Goal: Ask a question: Seek information or help from site administrators or community

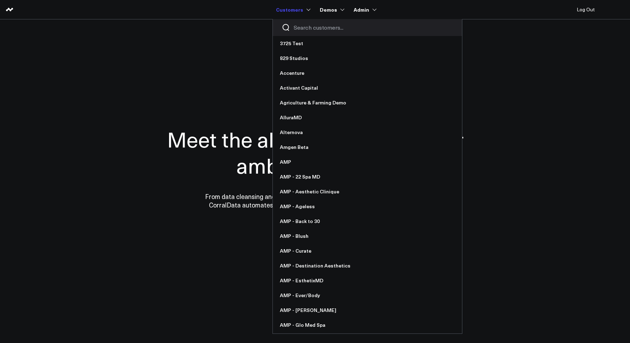
click at [306, 28] on input "Search customers input" at bounding box center [374, 28] width 160 height 8
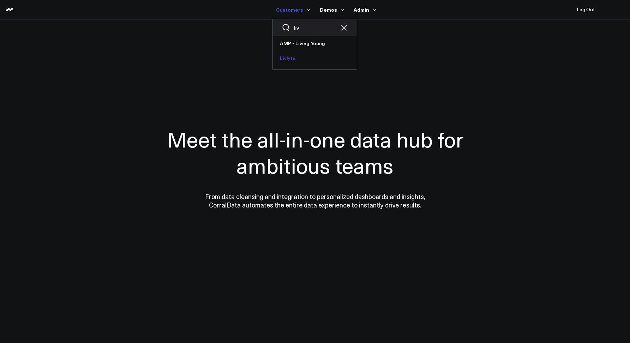
type input "liv"
click at [294, 57] on link "Livlyte" at bounding box center [315, 58] width 84 height 15
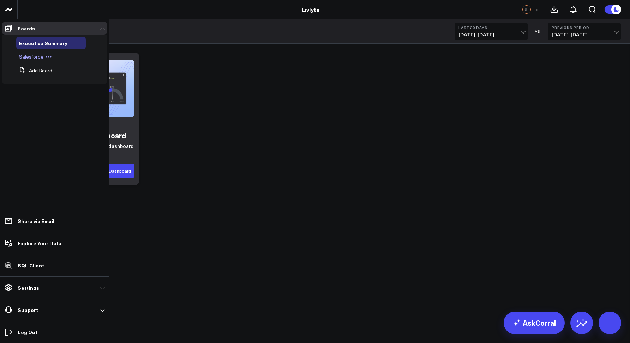
click at [34, 62] on div "Salesforce" at bounding box center [51, 56] width 70 height 13
click at [30, 58] on span "Salesforce" at bounding box center [31, 56] width 24 height 7
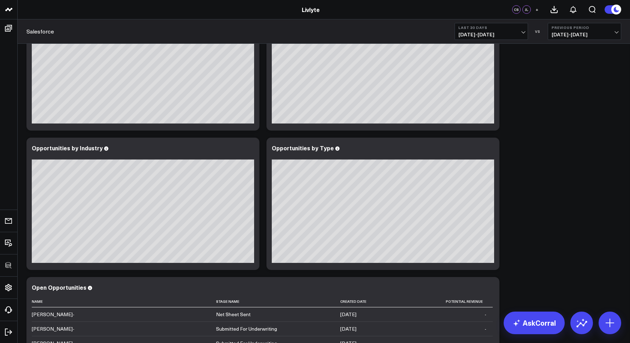
scroll to position [186, 0]
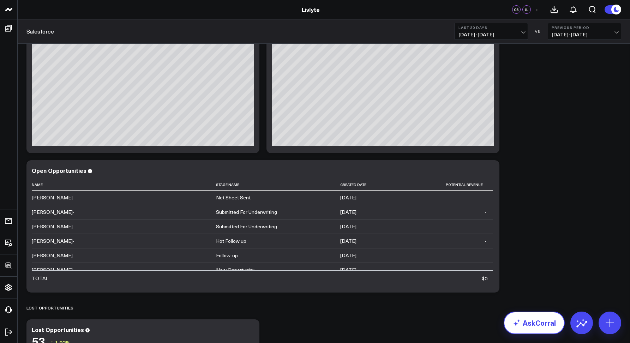
click at [537, 322] on link "AskCorral" at bounding box center [534, 323] width 61 height 23
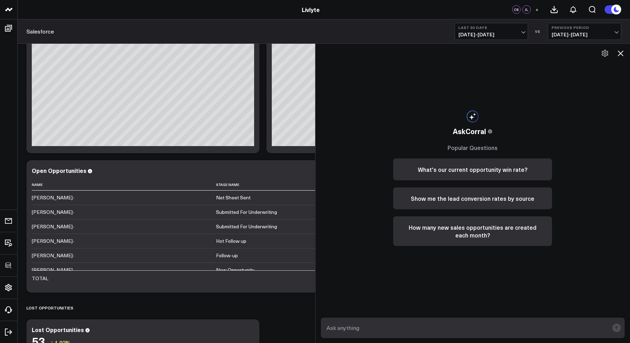
click at [411, 318] on div at bounding box center [473, 327] width 315 height 31
drag, startPoint x: 411, startPoint y: 322, endPoint x: 408, endPoint y: 332, distance: 11.0
click at [410, 330] on form at bounding box center [473, 328] width 304 height 20
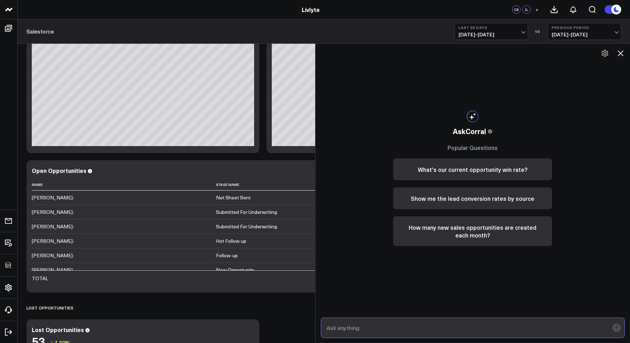
click at [407, 330] on input "text" at bounding box center [467, 328] width 285 height 13
type input "can i see the details of all opportunities that are in the submitted for underw…"
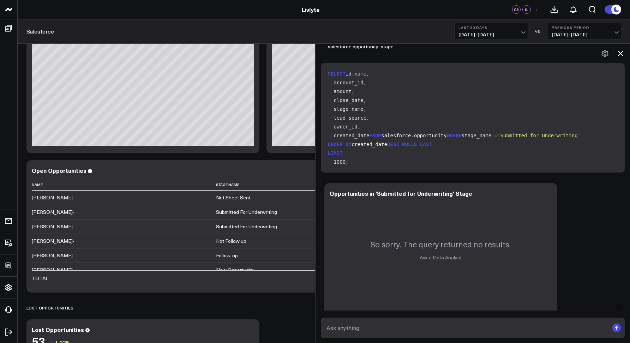
scroll to position [0, 0]
click at [620, 57] on icon at bounding box center [620, 53] width 8 height 8
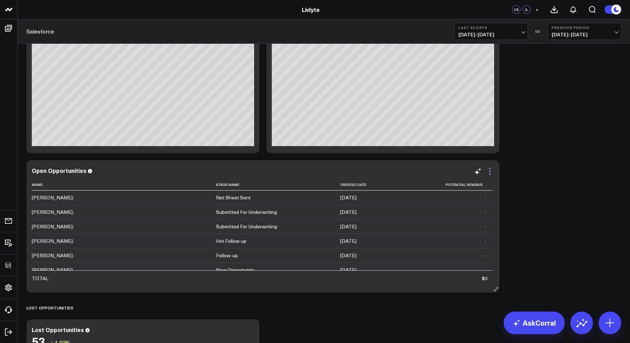
click at [490, 170] on icon at bounding box center [490, 171] width 8 height 8
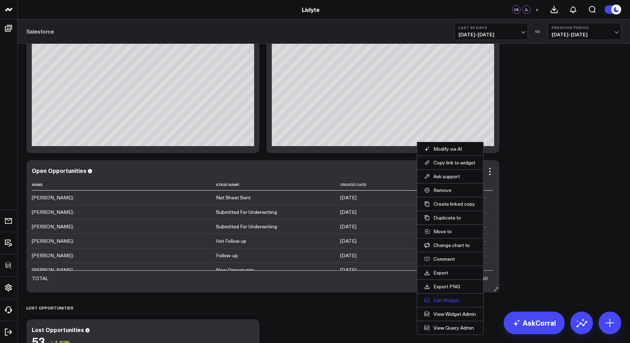
click at [439, 301] on button "Edit Widget" at bounding box center [450, 300] width 52 height 6
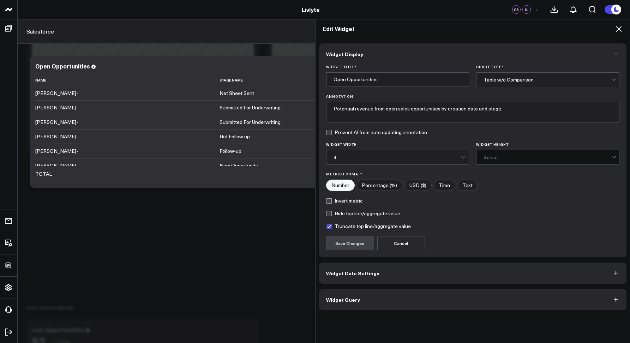
click at [341, 297] on span "Widget Query" at bounding box center [343, 300] width 34 height 6
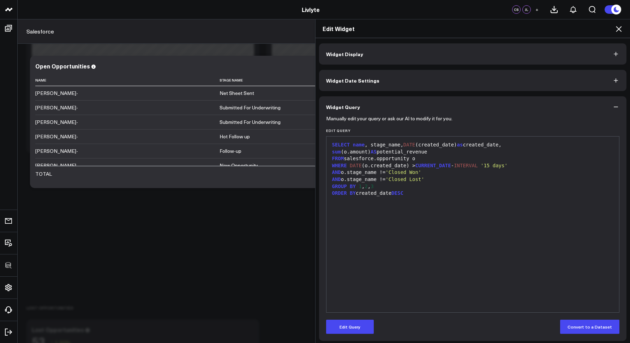
click at [618, 28] on icon at bounding box center [619, 29] width 6 height 6
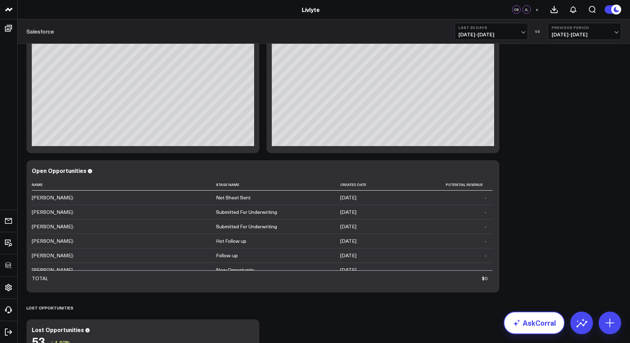
click at [546, 316] on link "AskCorral" at bounding box center [534, 323] width 61 height 23
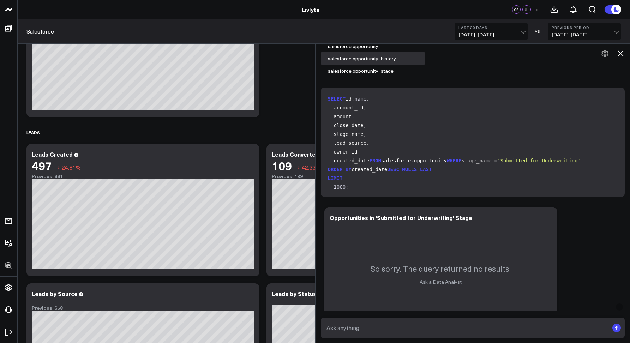
click at [622, 49] on icon at bounding box center [620, 53] width 8 height 8
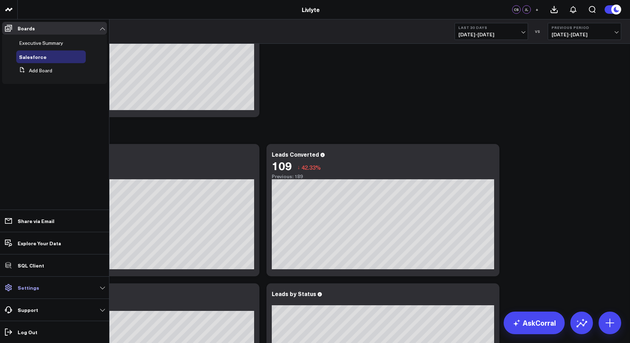
click at [26, 291] on p "Settings" at bounding box center [29, 288] width 22 height 6
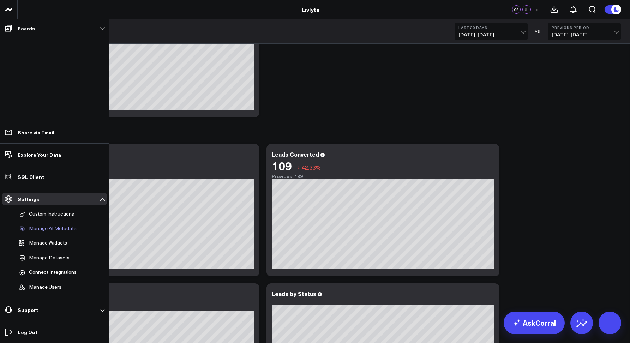
click at [43, 230] on p "Manage AI Metadata" at bounding box center [53, 229] width 48 height 6
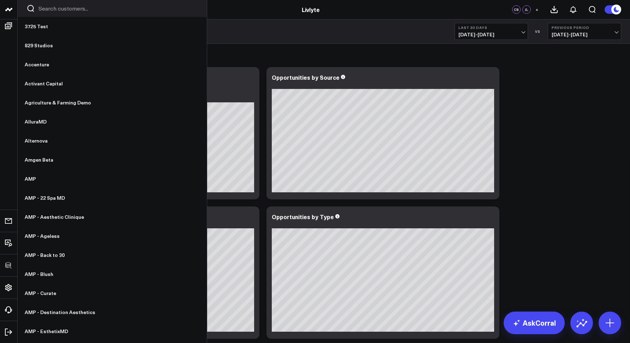
click at [59, 8] on input "Search customers input" at bounding box center [118, 9] width 160 height 8
click at [46, 12] on input "Search customers input" at bounding box center [118, 9] width 160 height 8
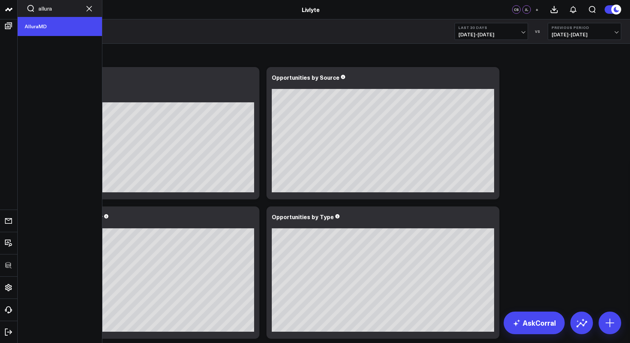
type input "allura"
click at [38, 26] on link "AlluraMD" at bounding box center [60, 26] width 84 height 19
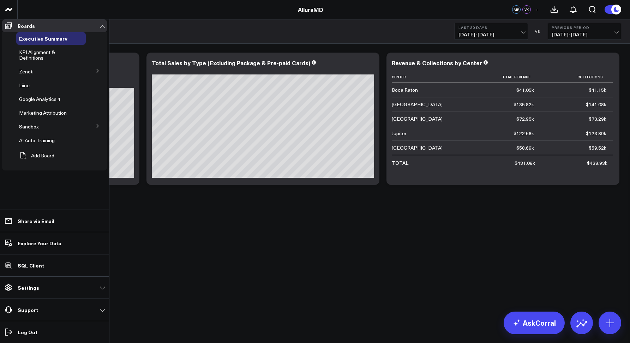
click at [96, 73] on icon at bounding box center [98, 71] width 4 height 4
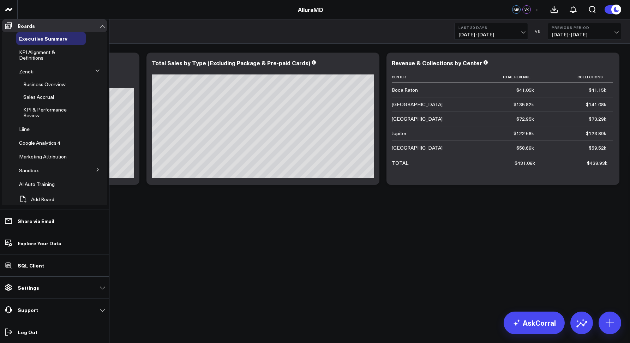
click at [95, 73] on icon at bounding box center [97, 70] width 4 height 4
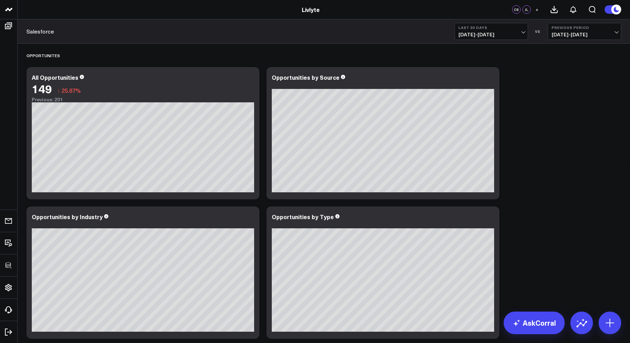
click at [216, 18] on header "3725 Test 829 Studios Accenture Activant Capital Agriculture & Farming Demo All…" at bounding box center [315, 9] width 630 height 19
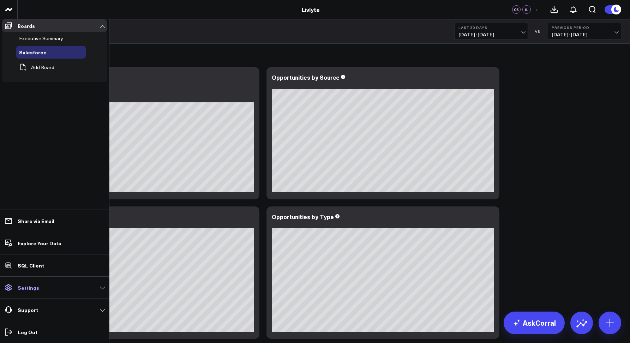
click at [34, 289] on p "Settings" at bounding box center [29, 288] width 22 height 6
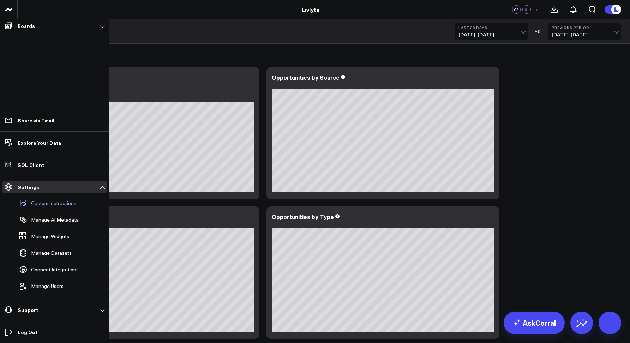
click at [45, 206] on p "Custom Instructions" at bounding box center [53, 203] width 45 height 6
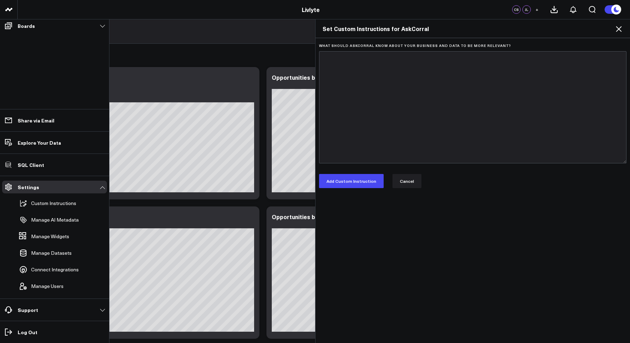
click at [620, 29] on icon at bounding box center [619, 29] width 8 height 8
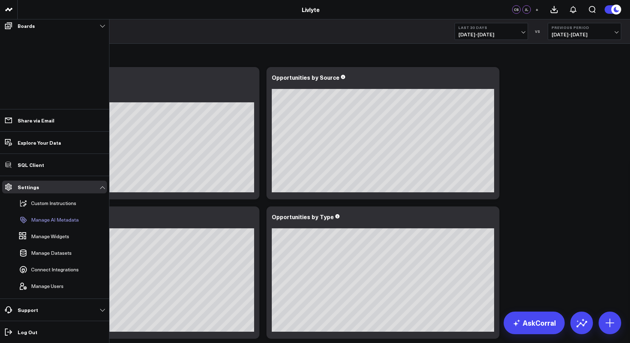
click at [41, 222] on link "Manage AI Metadata" at bounding box center [51, 220] width 70 height 16
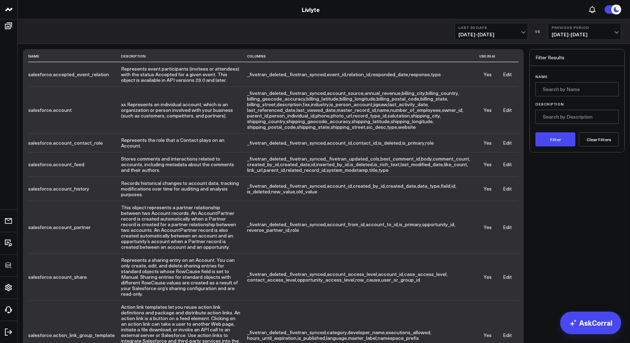
click at [307, 12] on link "Livlyte" at bounding box center [311, 10] width 18 height 8
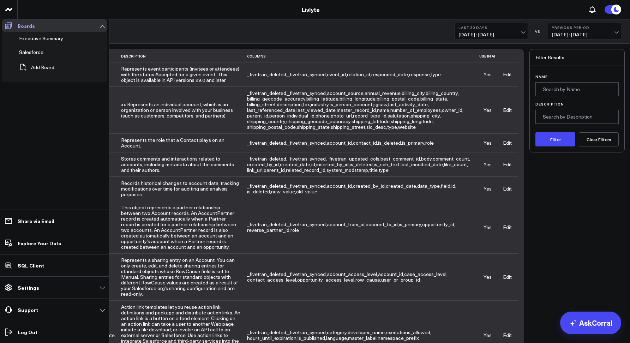
click at [23, 28] on p "Boards" at bounding box center [26, 26] width 17 height 6
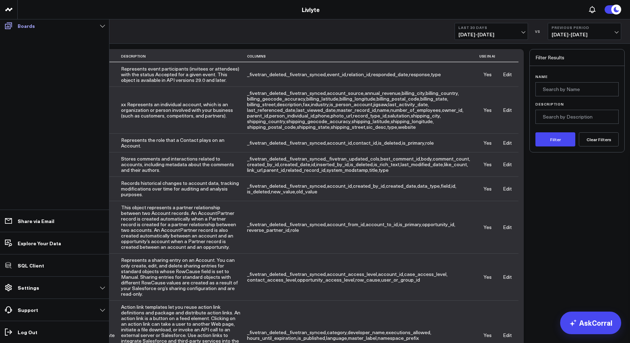
click at [10, 27] on icon at bounding box center [8, 26] width 8 height 8
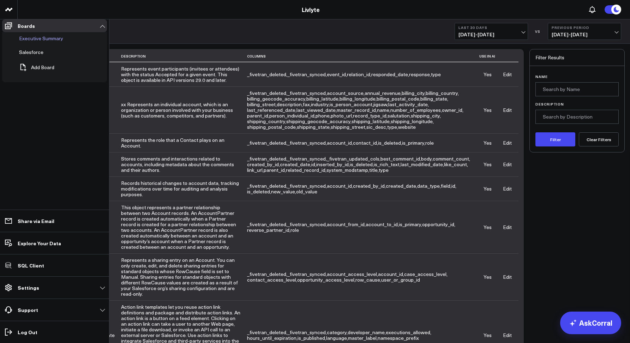
click at [34, 37] on div "Executive Summary" at bounding box center [51, 38] width 70 height 13
click at [34, 40] on span "Executive Summary" at bounding box center [41, 38] width 44 height 7
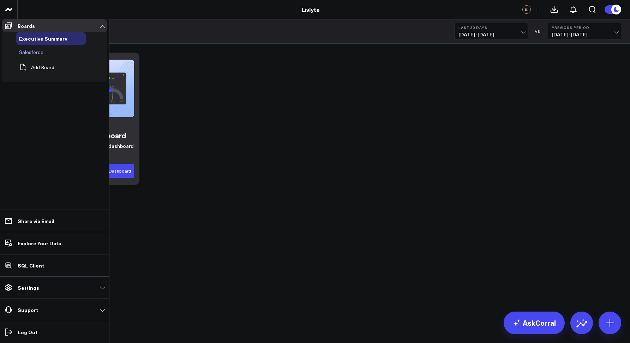
click at [36, 55] on span "Salesforce" at bounding box center [31, 52] width 24 height 7
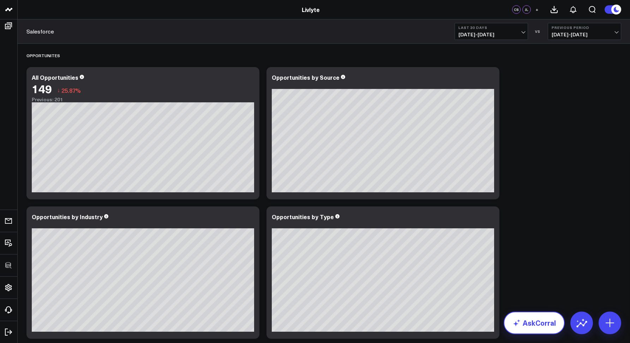
click at [534, 323] on link "AskCorral" at bounding box center [534, 323] width 61 height 23
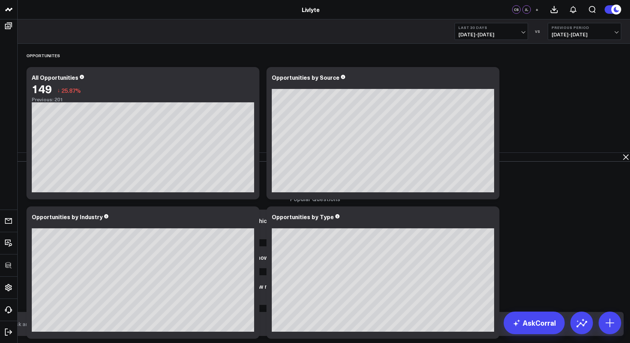
click at [349, 326] on input "text" at bounding box center [309, 324] width 599 height 13
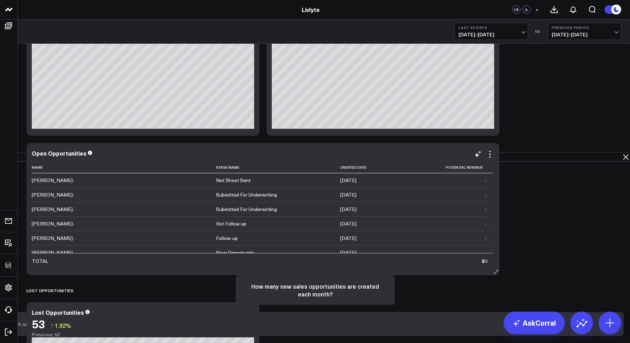
scroll to position [193, 0]
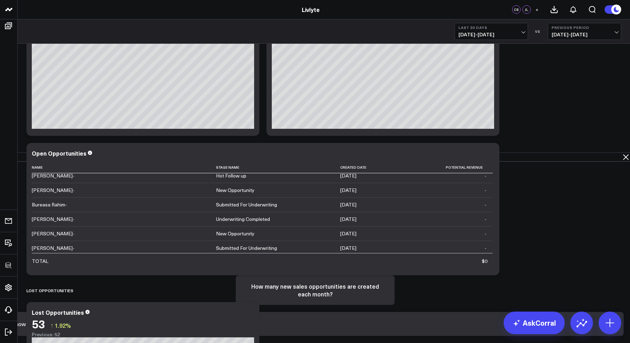
type input "Show me the Sharon Walker opportunity"
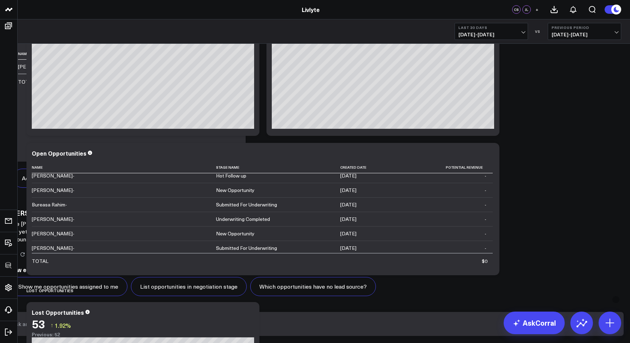
scroll to position [0, 0]
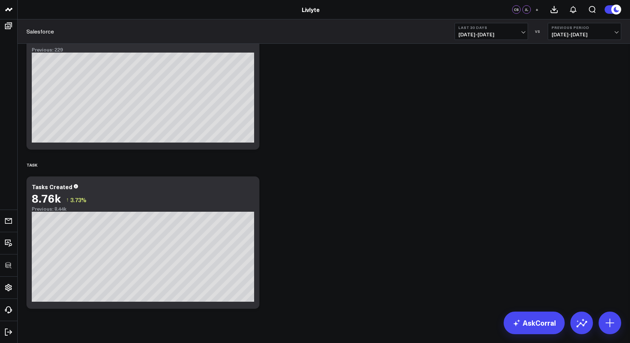
scroll to position [957, 0]
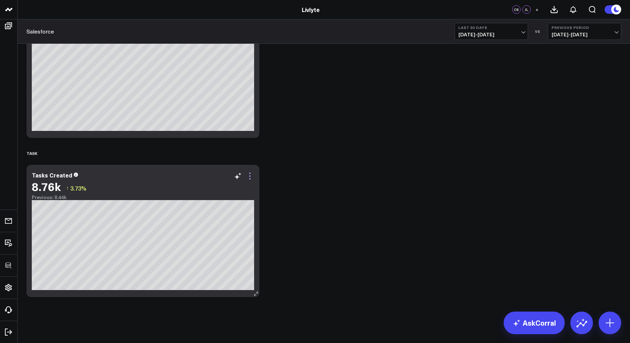
click at [250, 176] on icon at bounding box center [250, 176] width 8 height 8
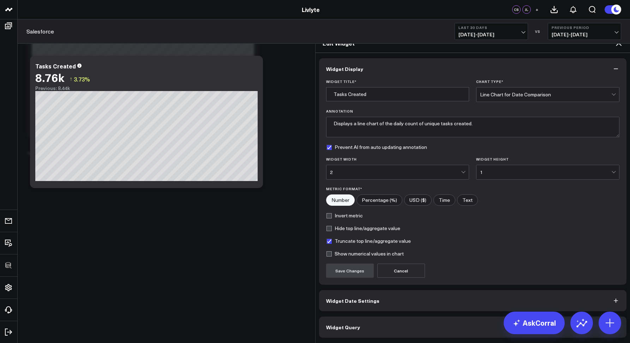
click at [360, 317] on button "Widget Query" at bounding box center [473, 327] width 308 height 21
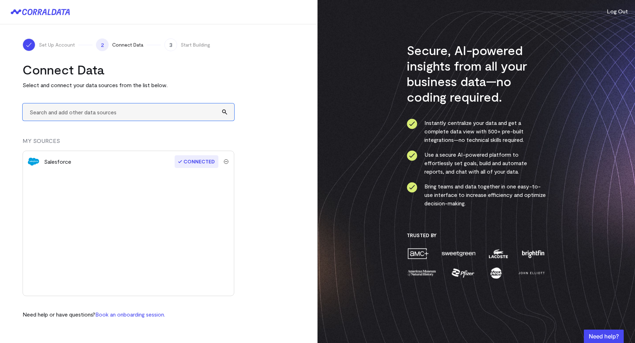
click at [97, 115] on input "text" at bounding box center [129, 111] width 212 height 17
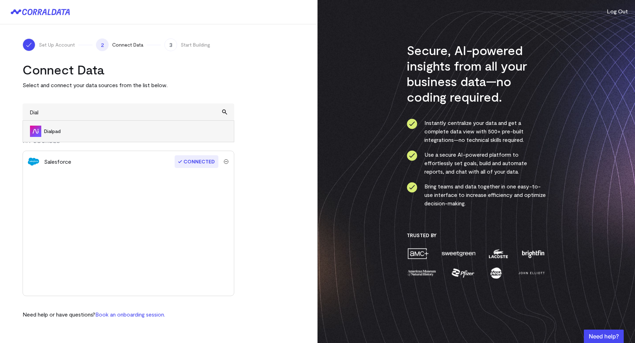
click at [46, 132] on span "Dialpad" at bounding box center [135, 131] width 183 height 7
type input "Dialpad"
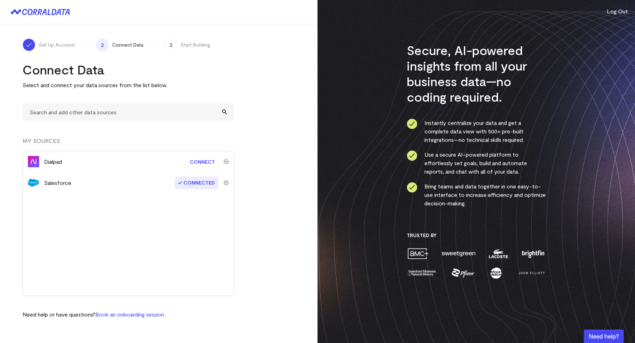
click at [199, 163] on link "Connect" at bounding box center [202, 161] width 32 height 13
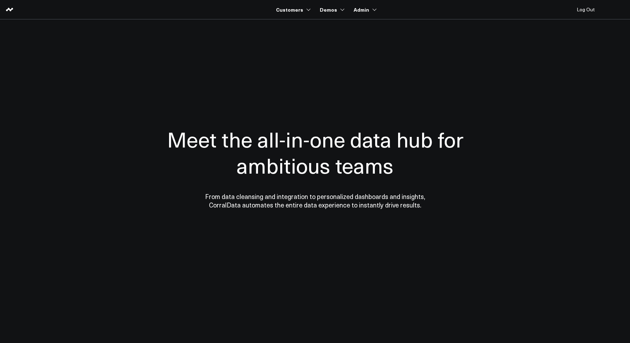
click at [91, 41] on section "Meet the all-in-one data hub for ambitious teams From data cleansing and integr…" at bounding box center [315, 142] width 508 height 247
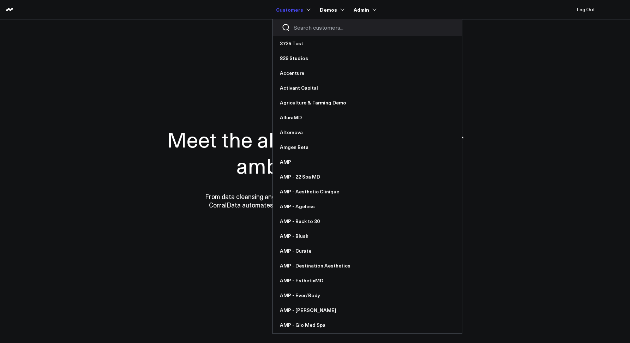
click at [298, 23] on div at bounding box center [367, 27] width 189 height 17
click at [300, 30] on input "Search customers input" at bounding box center [374, 28] width 160 height 8
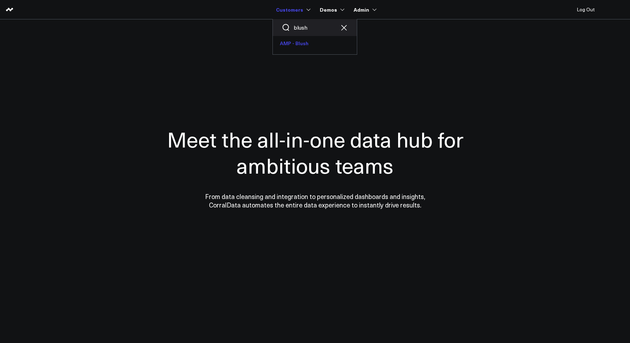
type input "blush"
click at [296, 41] on link "AMP - Blush" at bounding box center [315, 43] width 84 height 15
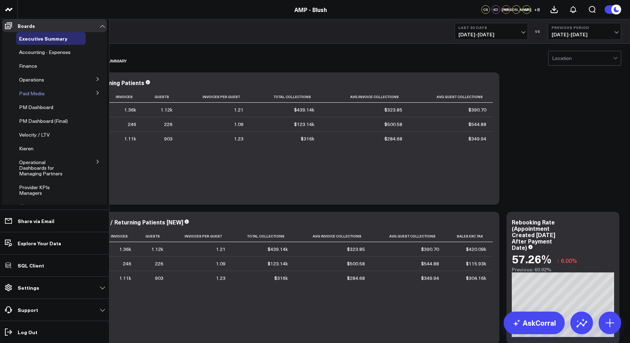
click at [24, 97] on span "Paid Media" at bounding box center [31, 93] width 25 height 7
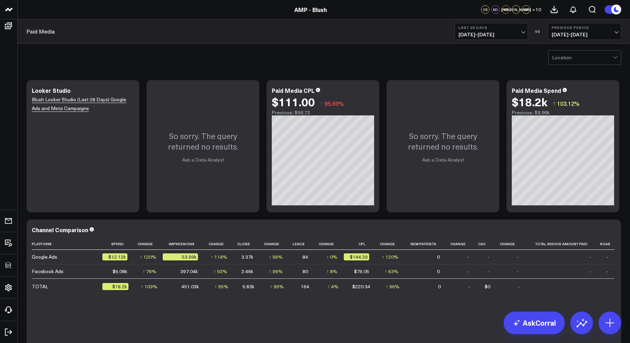
scroll to position [1, 0]
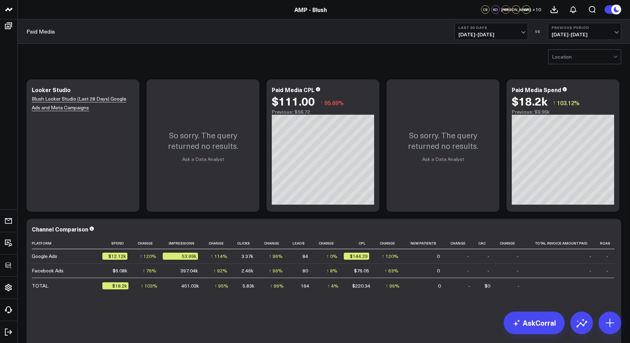
click at [305, 69] on div "Location" at bounding box center [324, 56] width 612 height 28
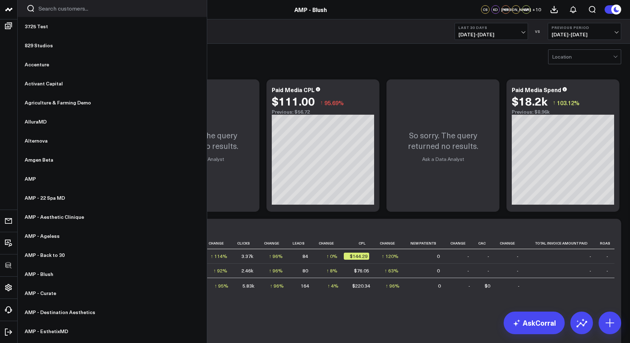
click at [47, 11] on input "Search customers input" at bounding box center [118, 9] width 160 height 8
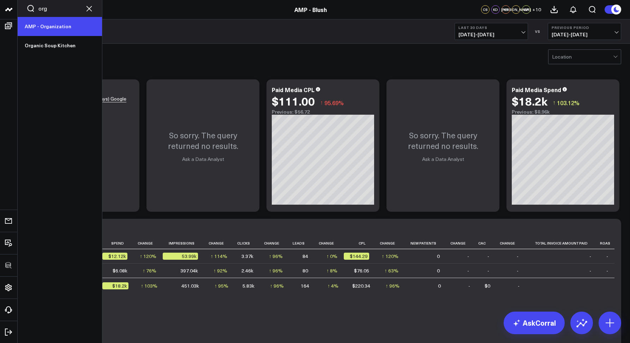
type input "org"
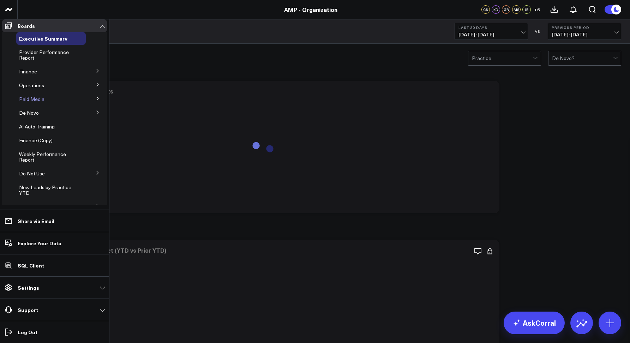
click at [24, 102] on span "Paid Media" at bounding box center [31, 99] width 25 height 7
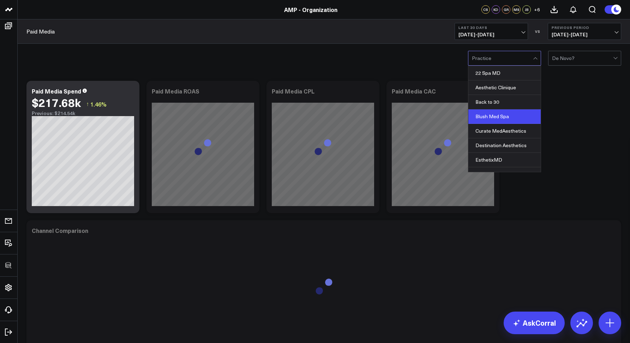
click at [488, 118] on div "Blush Med Spa" at bounding box center [504, 116] width 72 height 14
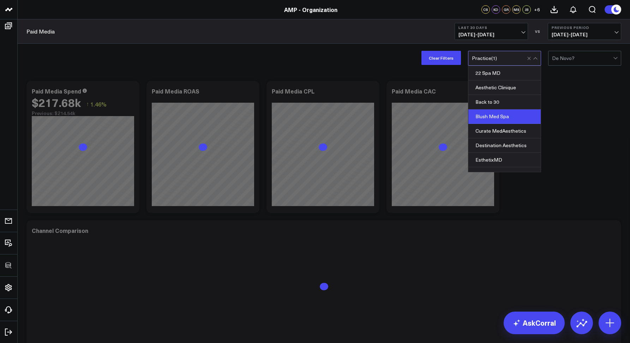
click at [365, 60] on div "Clear Filters option Blush Med Spa, selected. Back to 30, 3 of 20. 20 results a…" at bounding box center [324, 58] width 612 height 28
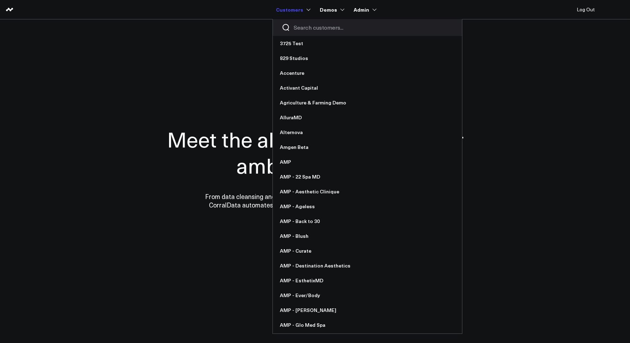
click at [301, 26] on input "Search customers input" at bounding box center [374, 28] width 160 height 8
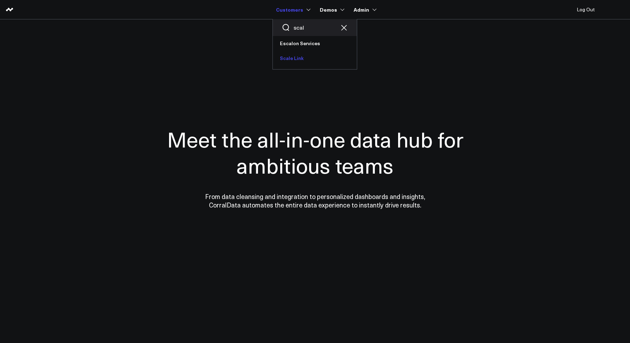
type input "scal"
click at [297, 57] on link "Scale Link" at bounding box center [315, 58] width 84 height 15
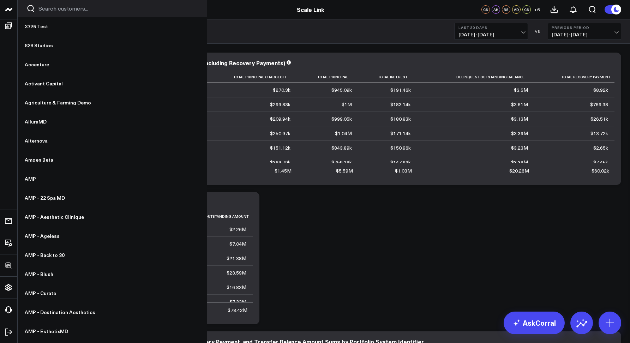
click at [37, 9] on div at bounding box center [112, 8] width 189 height 17
click at [40, 9] on input "Search customers input" at bounding box center [118, 9] width 160 height 8
click at [44, 12] on input "Search customers input" at bounding box center [118, 9] width 160 height 8
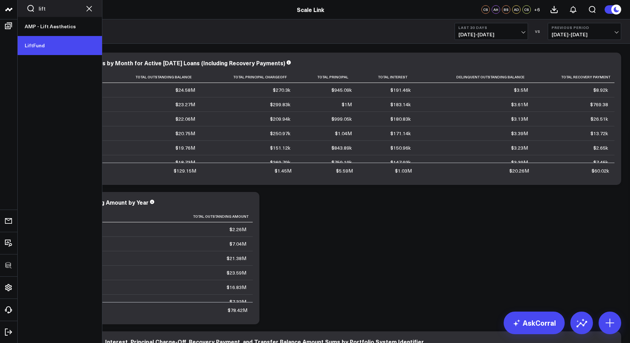
type input "lift"
click at [40, 42] on link "LiftFund" at bounding box center [60, 45] width 84 height 19
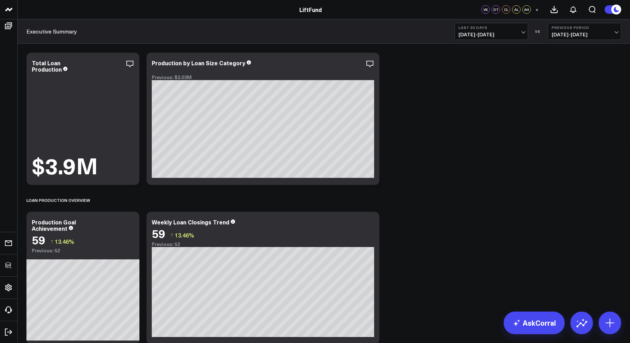
click at [391, 32] on div "Executive Summary Last 30 Days 07/21/25 - 08/19/25 VS Previous Period 06/21/25 …" at bounding box center [324, 31] width 612 height 24
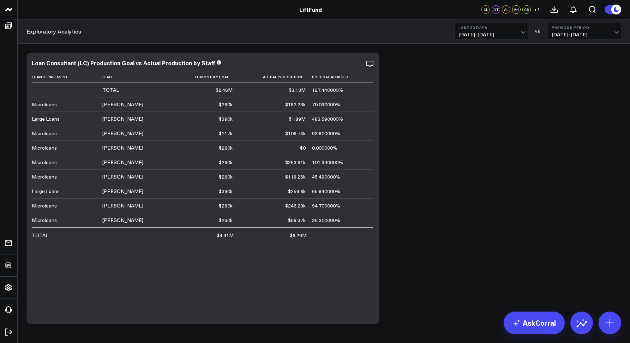
click at [429, 200] on div "Modify via AI Copy link to widget Ask support Remove Create linked copy Executi…" at bounding box center [324, 188] width 602 height 279
click at [408, 32] on div "Exploratory Analytics Last 30 Days 07/21/25 - 08/19/25 VS Previous Period 06/21…" at bounding box center [324, 31] width 612 height 24
click at [310, 9] on link "LiftFund" at bounding box center [310, 10] width 23 height 8
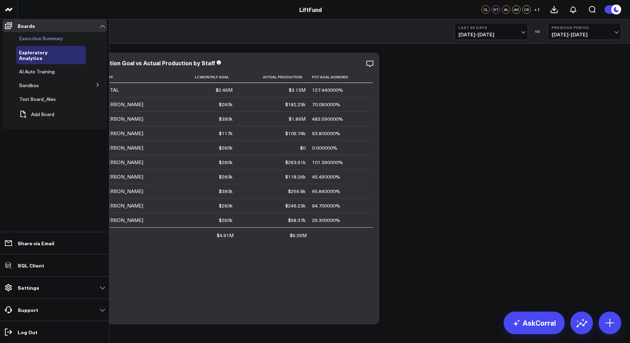
click at [41, 42] on span "Executive Summary" at bounding box center [41, 38] width 44 height 7
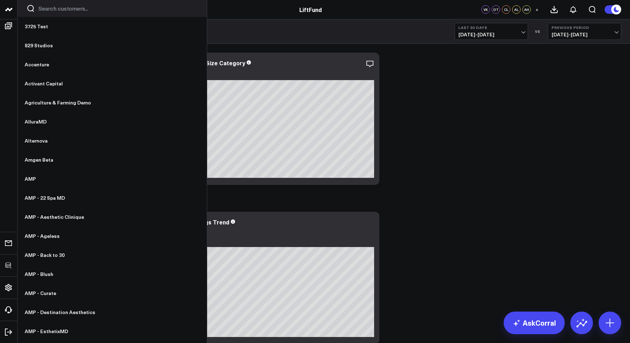
click at [47, 10] on input "Search customers input" at bounding box center [118, 9] width 160 height 8
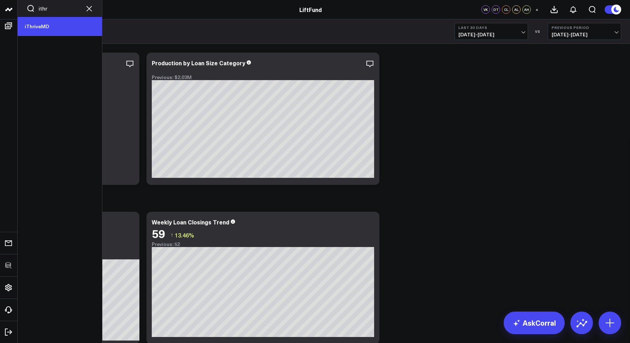
type input "ithr"
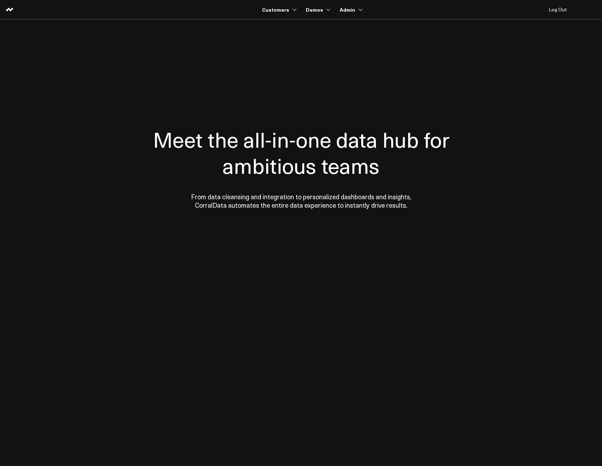
click at [217, 46] on section "Meet the all-in-one data hub for ambitious teams From data cleansing and integr…" at bounding box center [301, 142] width 508 height 247
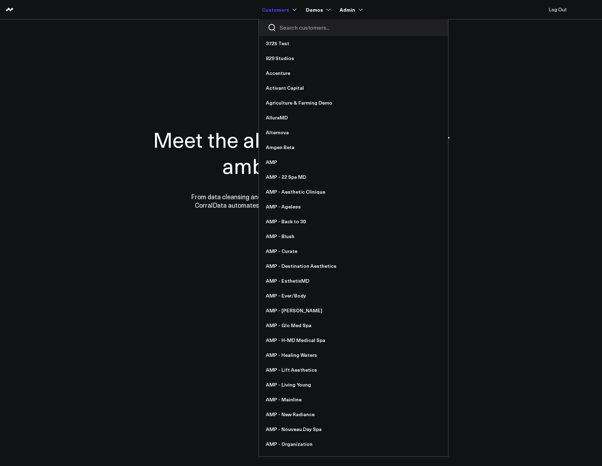
click at [288, 27] on input "Search customers input" at bounding box center [360, 28] width 160 height 8
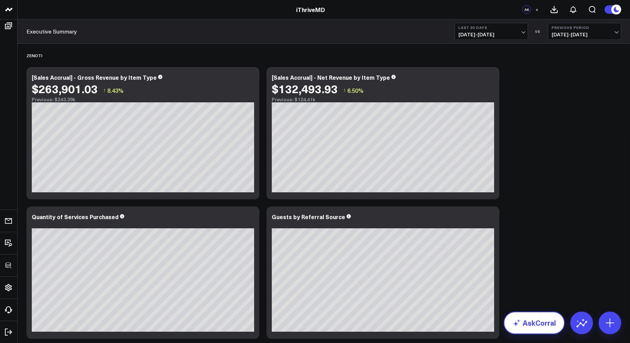
click at [521, 324] on link "AskCorral" at bounding box center [534, 323] width 61 height 23
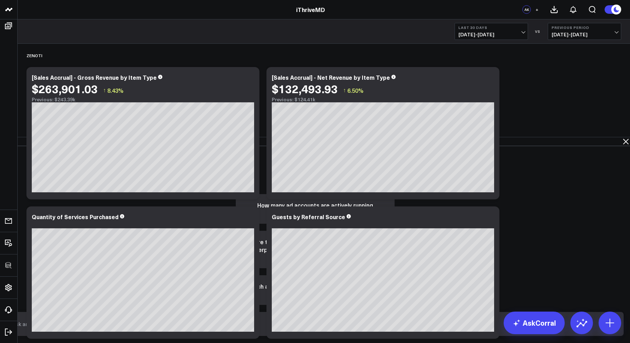
click at [376, 319] on form at bounding box center [315, 324] width 617 height 24
click at [378, 324] on input "text" at bounding box center [309, 324] width 599 height 13
type input "Can I see my blended ad spend from google and facebook?"
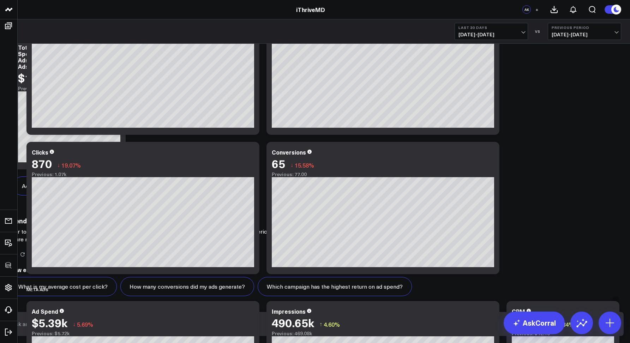
scroll to position [504, 0]
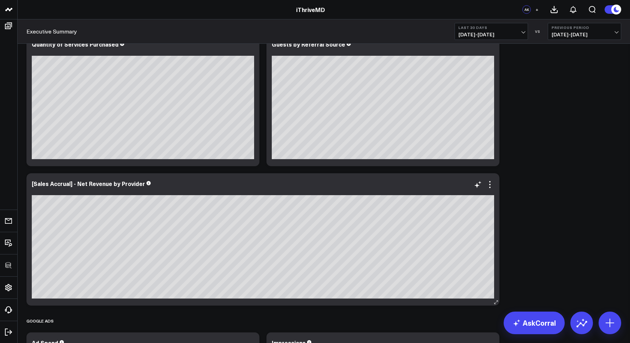
scroll to position [0, 0]
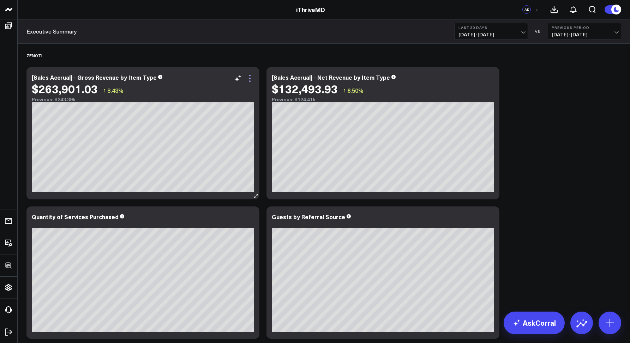
click at [252, 78] on icon at bounding box center [250, 78] width 8 height 8
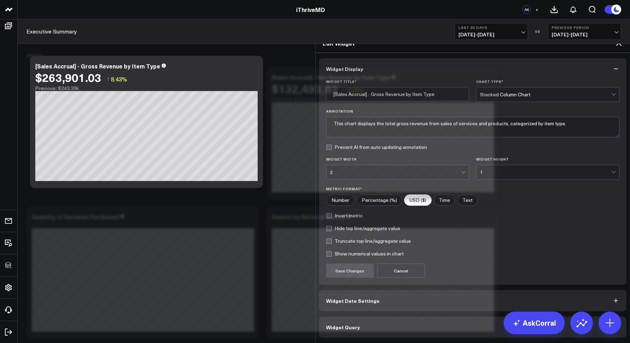
click at [346, 317] on button "Widget Query" at bounding box center [473, 327] width 308 height 21
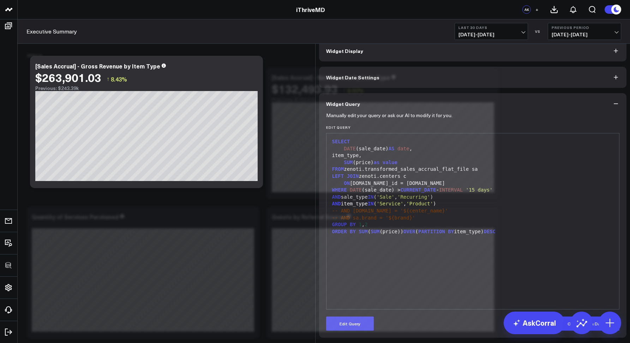
click at [619, 29] on icon at bounding box center [619, 25] width 8 height 8
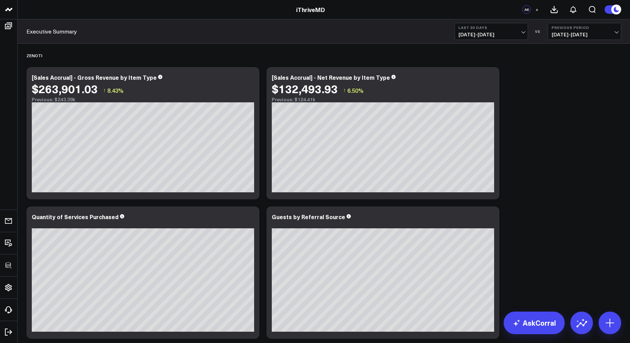
click at [131, 39] on div "Executive Summary Last 30 Days 07/21/25 - 08/19/25 VS Previous Period 06/21/25 …" at bounding box center [324, 31] width 612 height 24
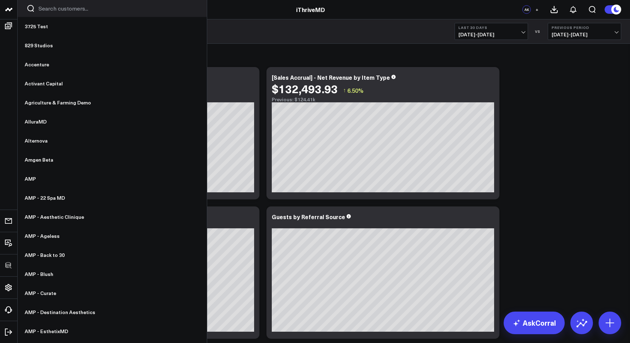
click at [58, 9] on input "Search customers input" at bounding box center [118, 9] width 160 height 8
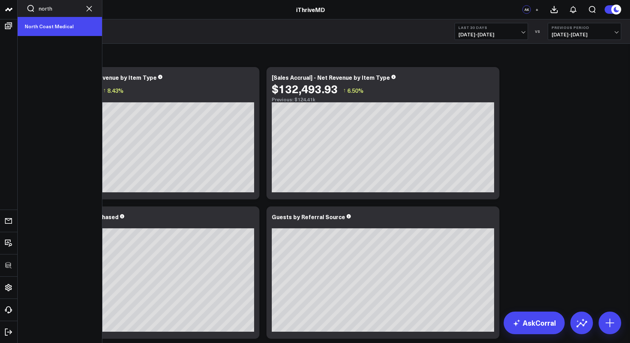
type input "north"
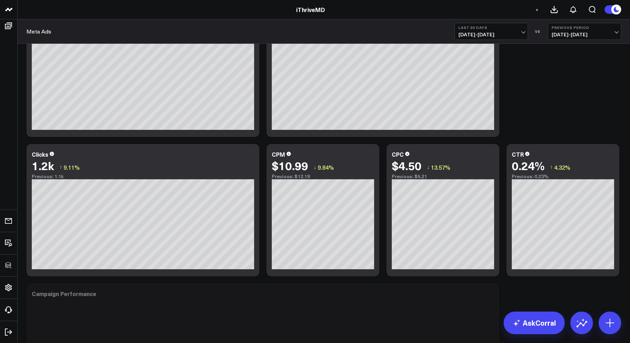
scroll to position [49, 0]
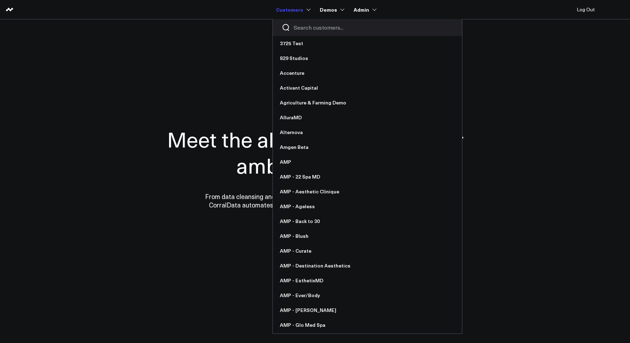
click at [295, 28] on input "Search customers input" at bounding box center [374, 28] width 160 height 8
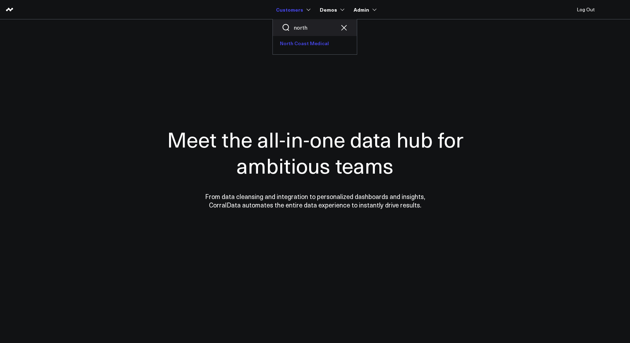
type input "north"
click at [293, 40] on link "North Coast Medical" at bounding box center [315, 43] width 84 height 15
